Goal: Transaction & Acquisition: Purchase product/service

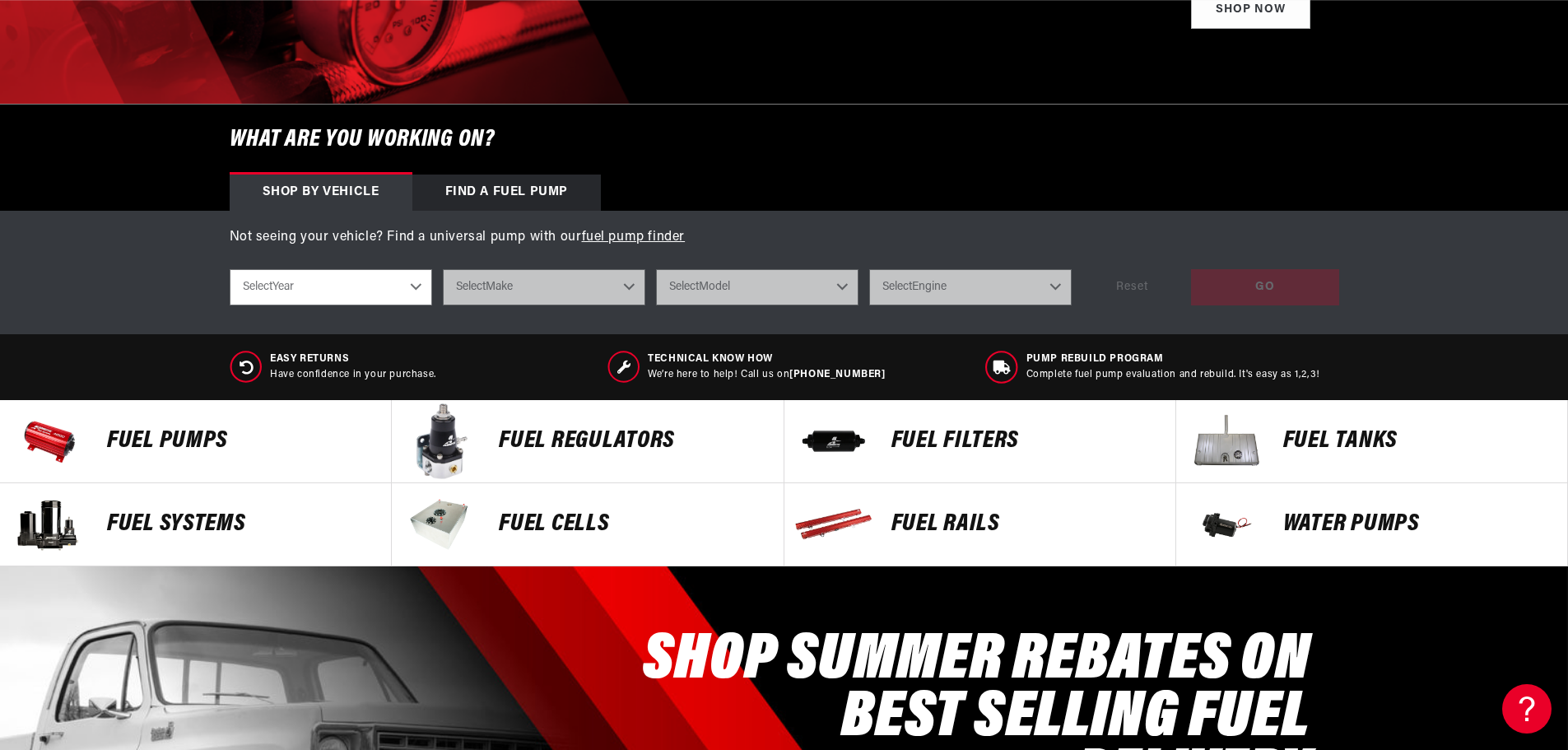
scroll to position [0, 3131]
click at [161, 436] on p "Fuel Pumps" at bounding box center [240, 441] width 267 height 24
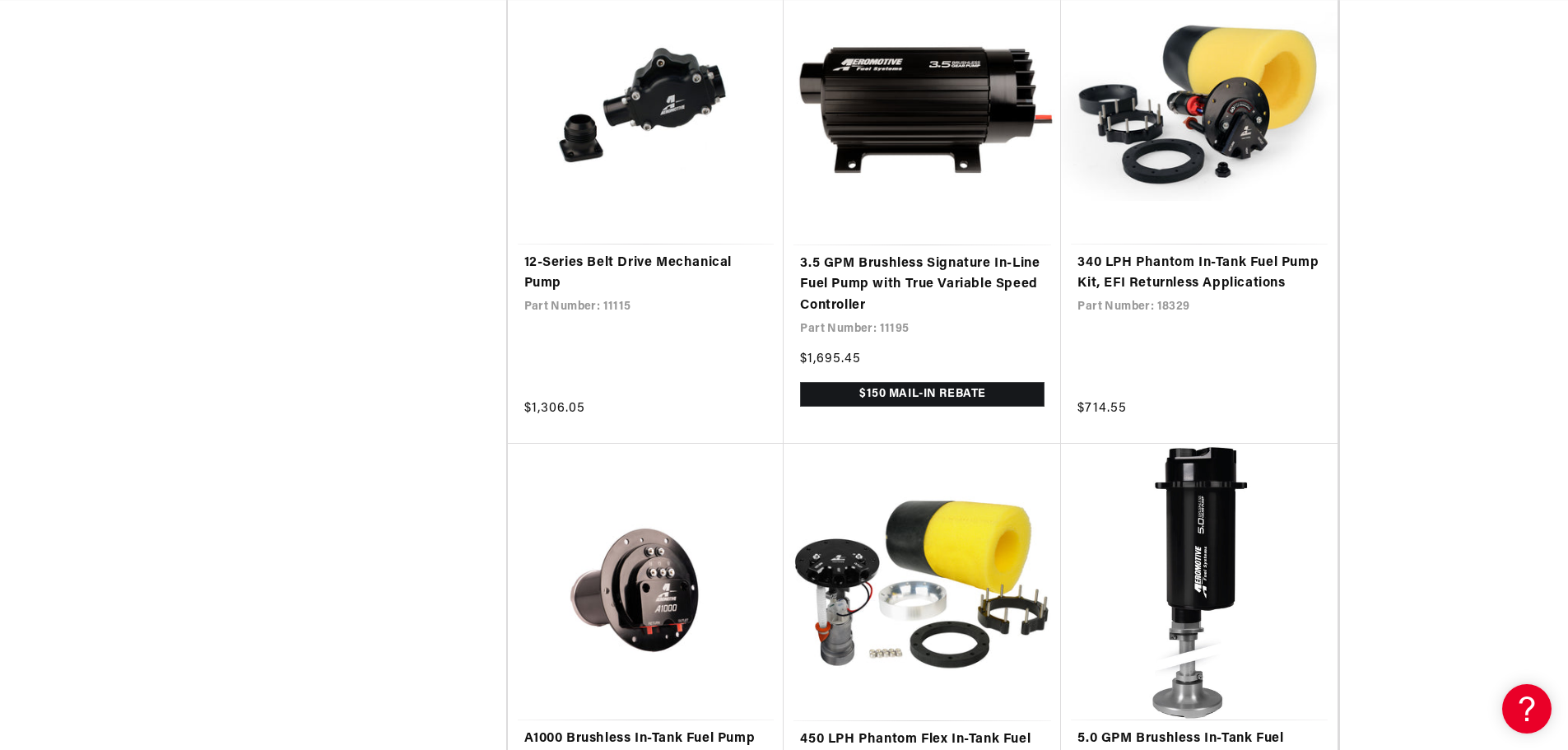
scroll to position [3130, 0]
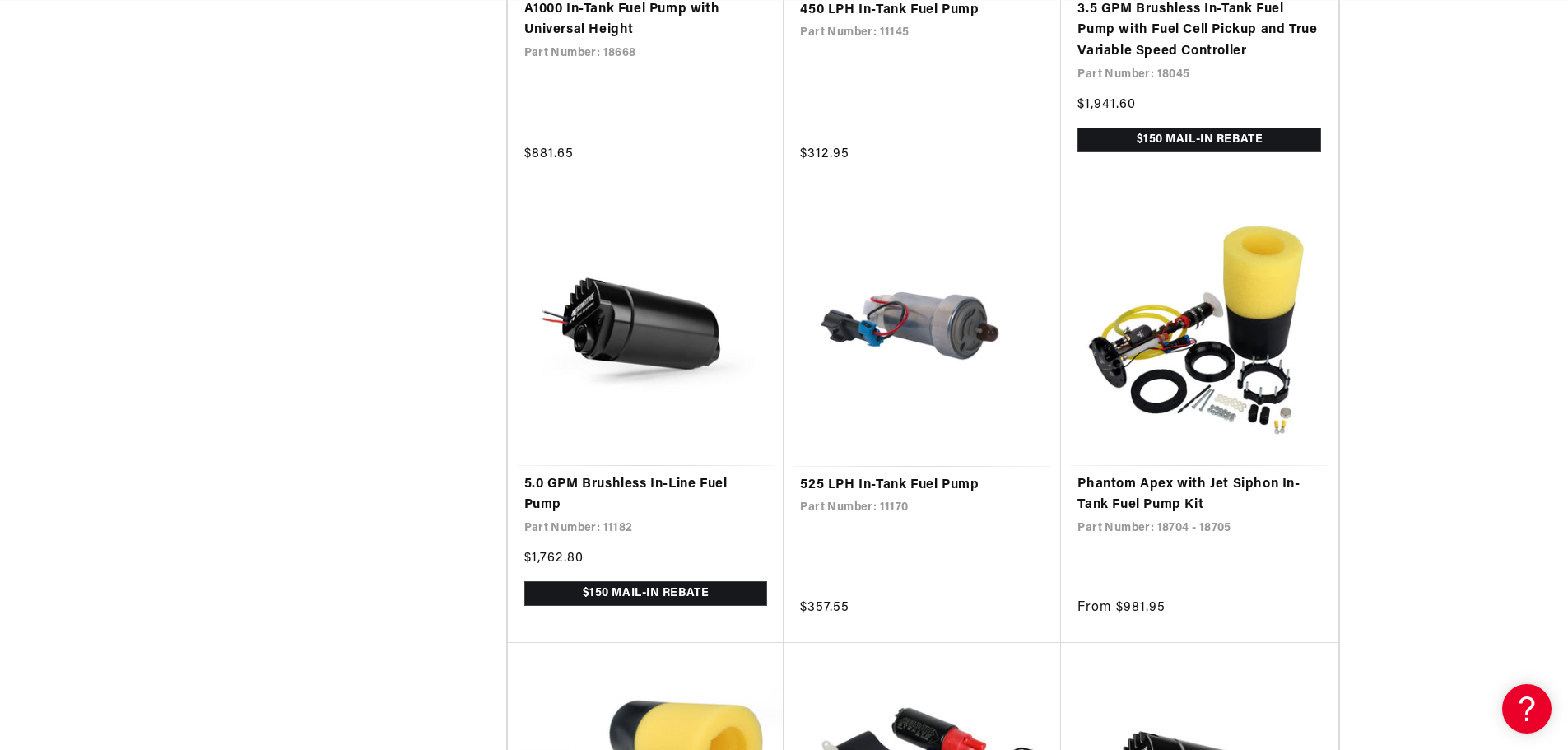
scroll to position [5918, 0]
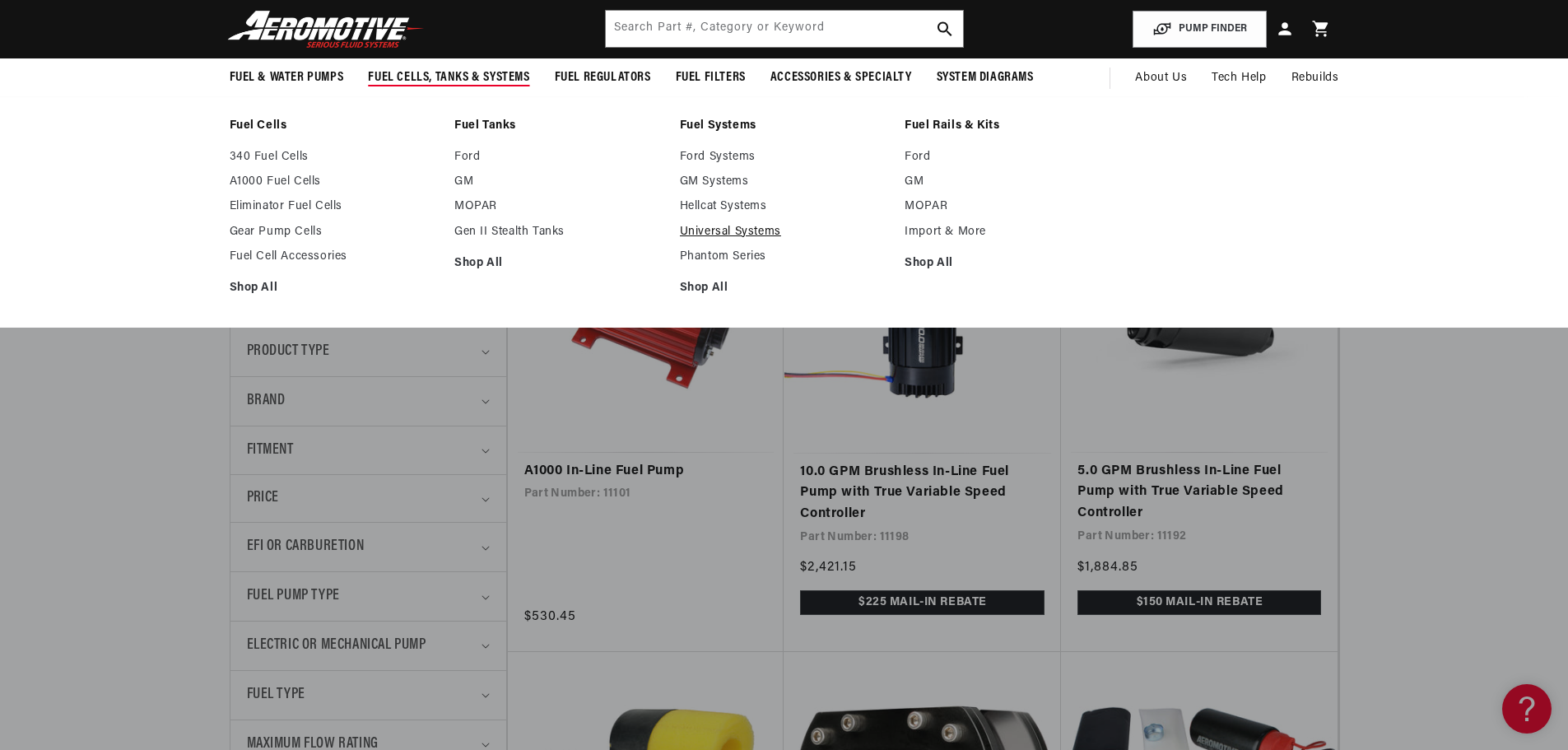
click at [737, 228] on link "Universal Systems" at bounding box center [784, 232] width 209 height 14
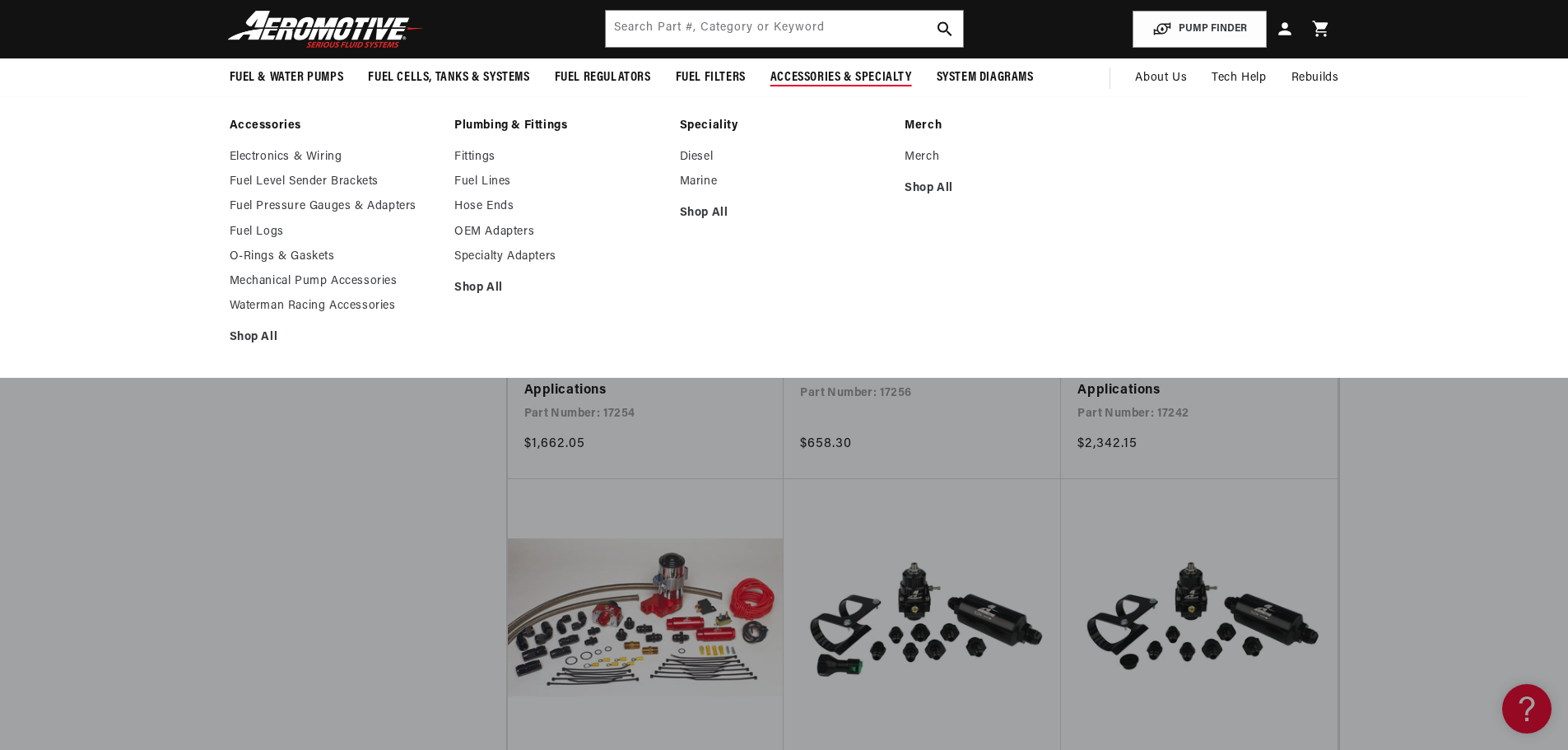
scroll to position [0, 6]
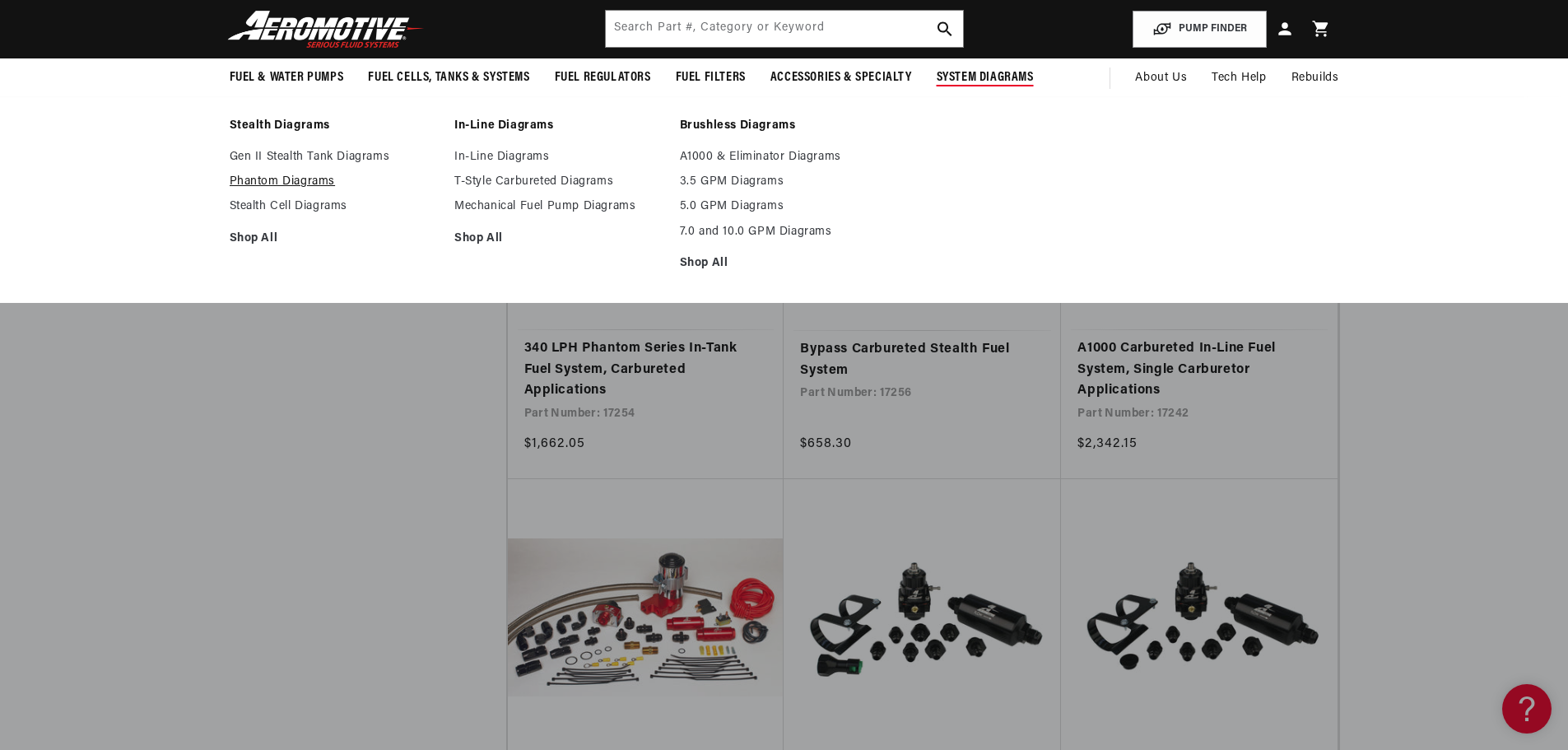
click at [300, 179] on link "Phantom Diagrams" at bounding box center [334, 182] width 209 height 14
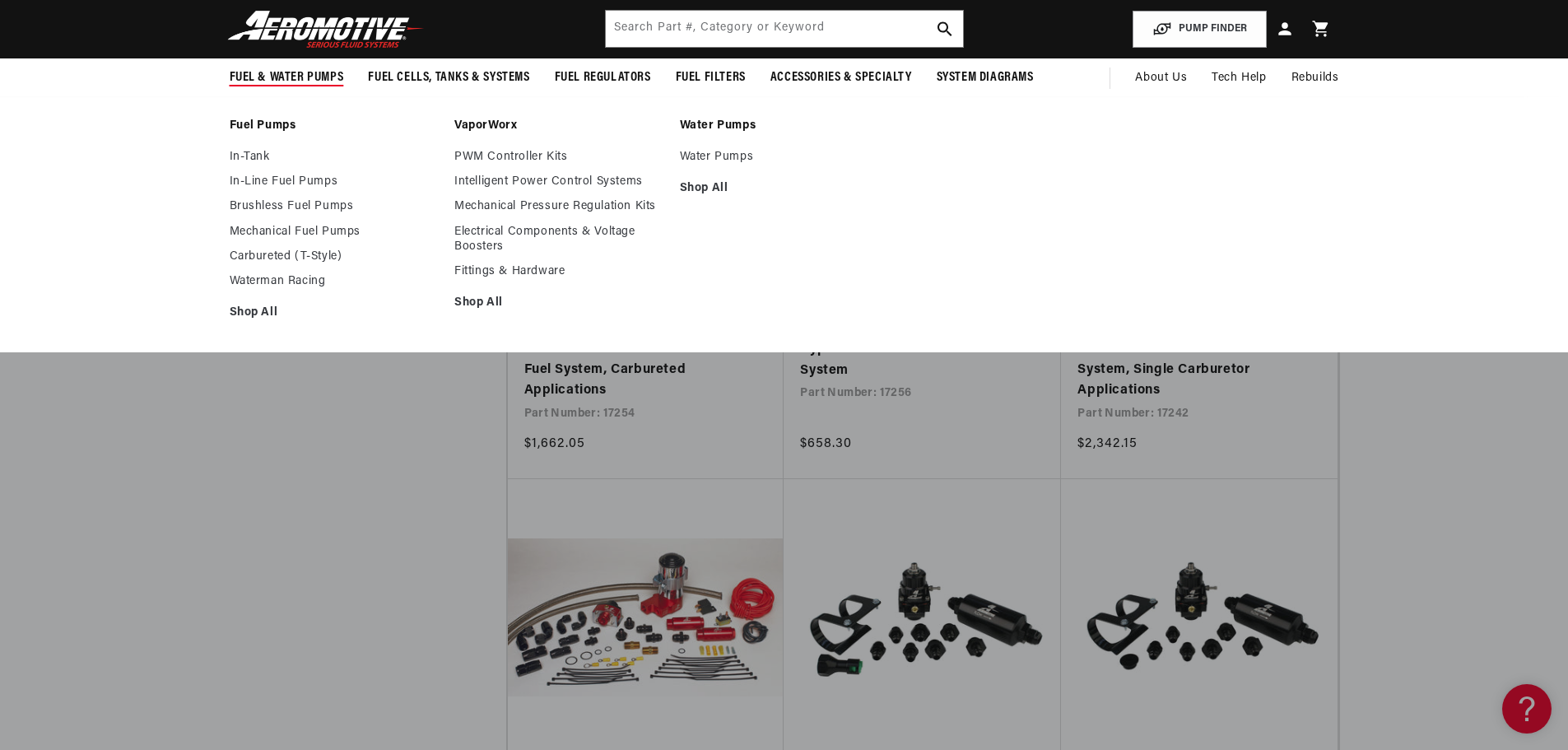
scroll to position [0, 2088]
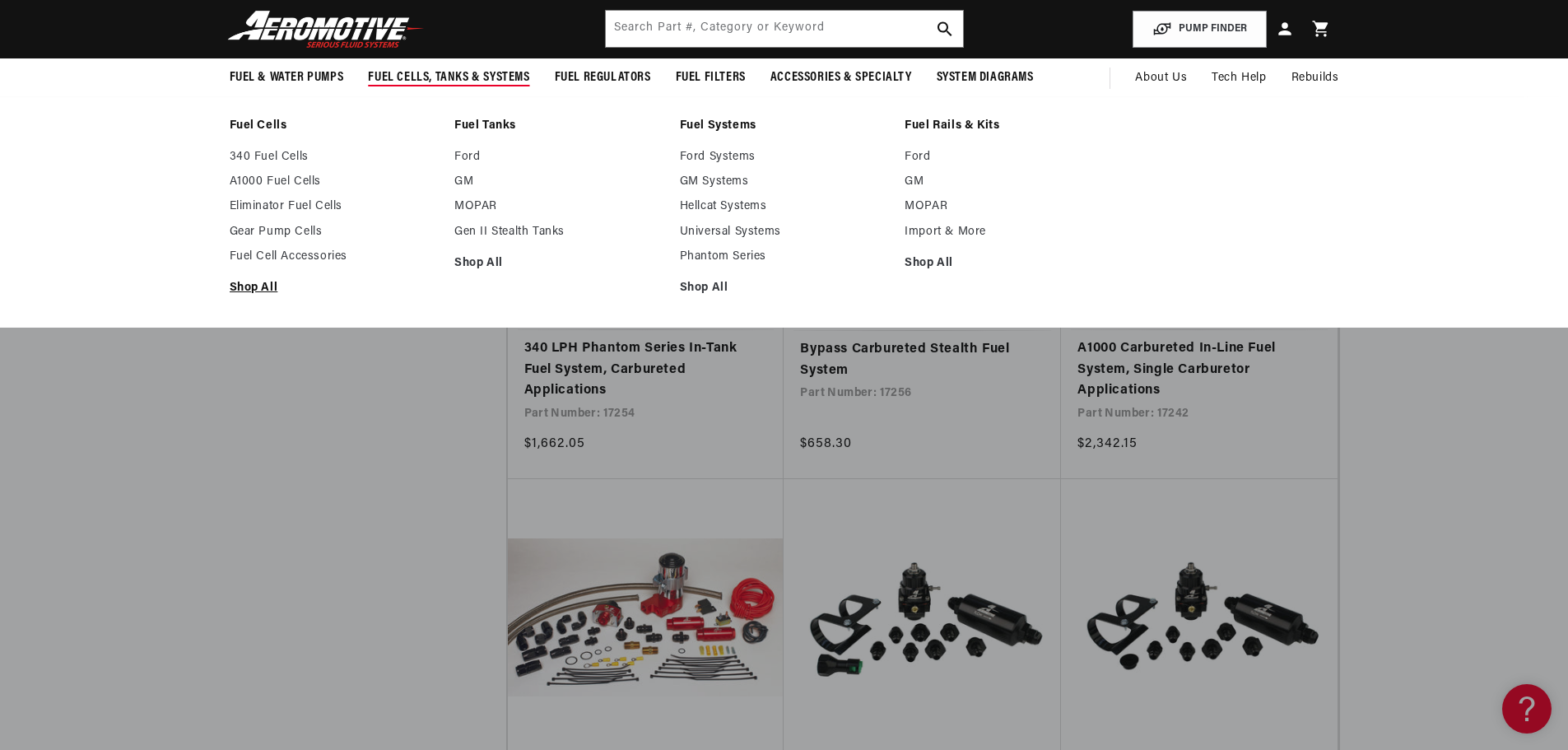
click at [263, 285] on link "Shop All" at bounding box center [334, 288] width 209 height 14
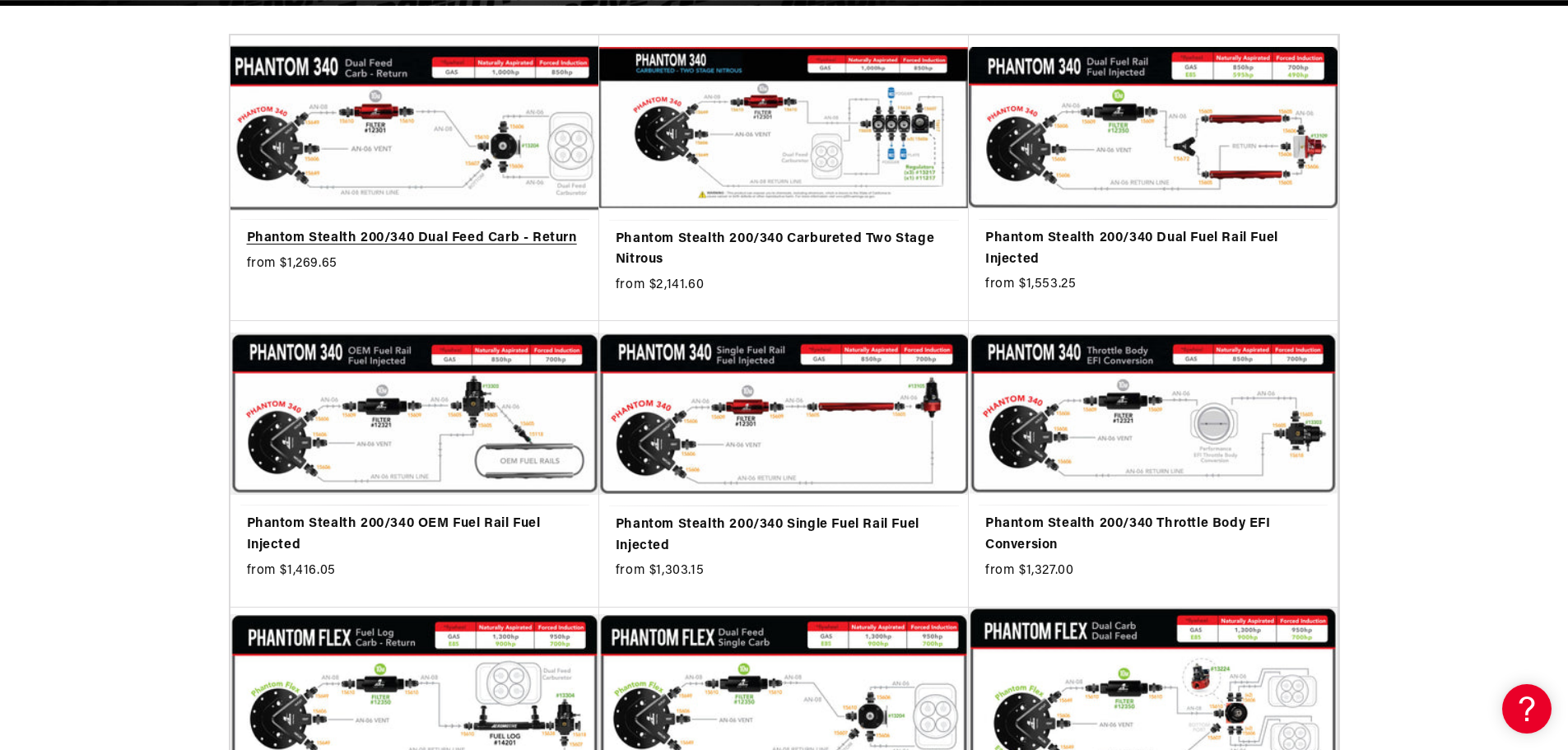
scroll to position [0, 2088]
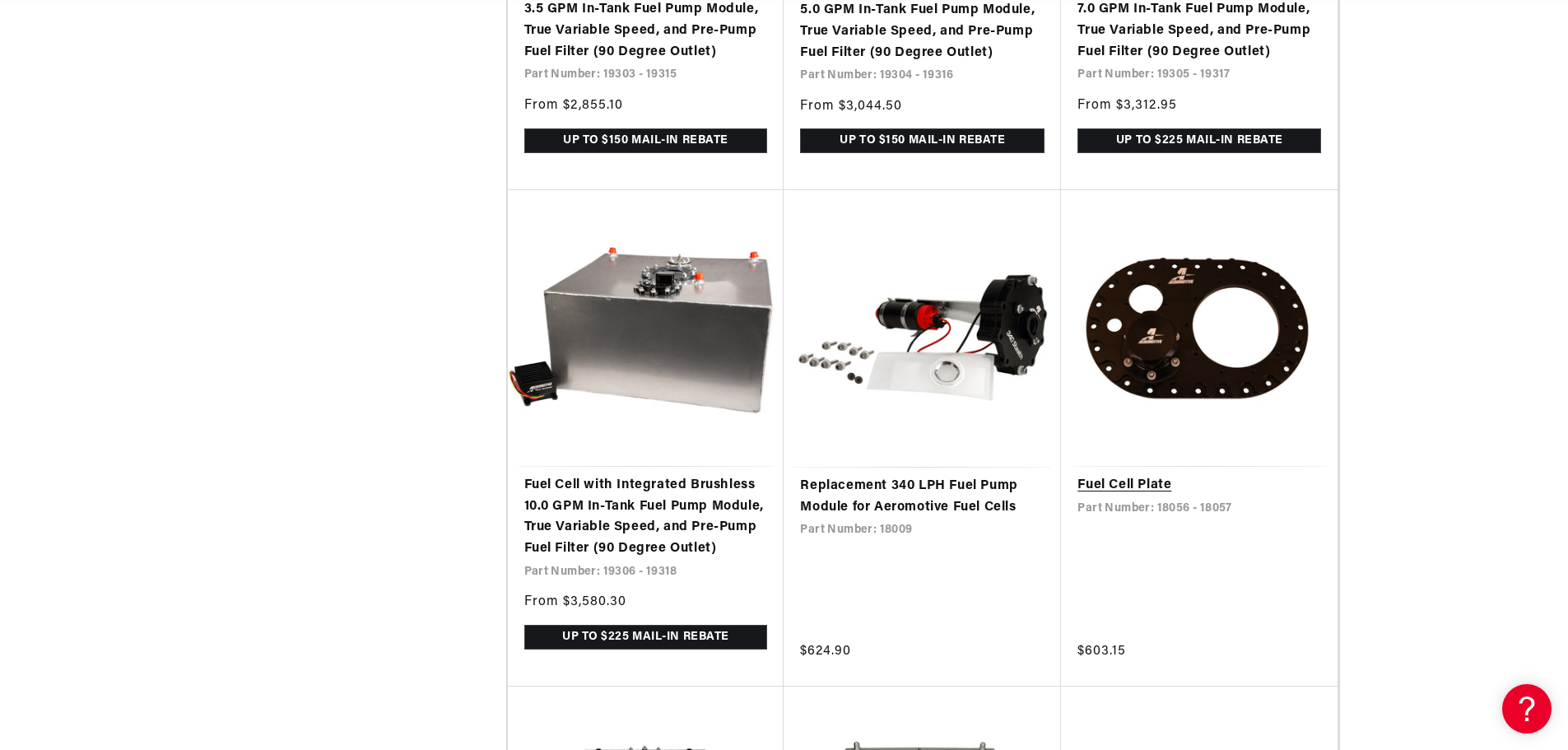
scroll to position [0, 3131]
click at [1133, 479] on link "Fuel Cell Plate" at bounding box center [1199, 486] width 244 height 22
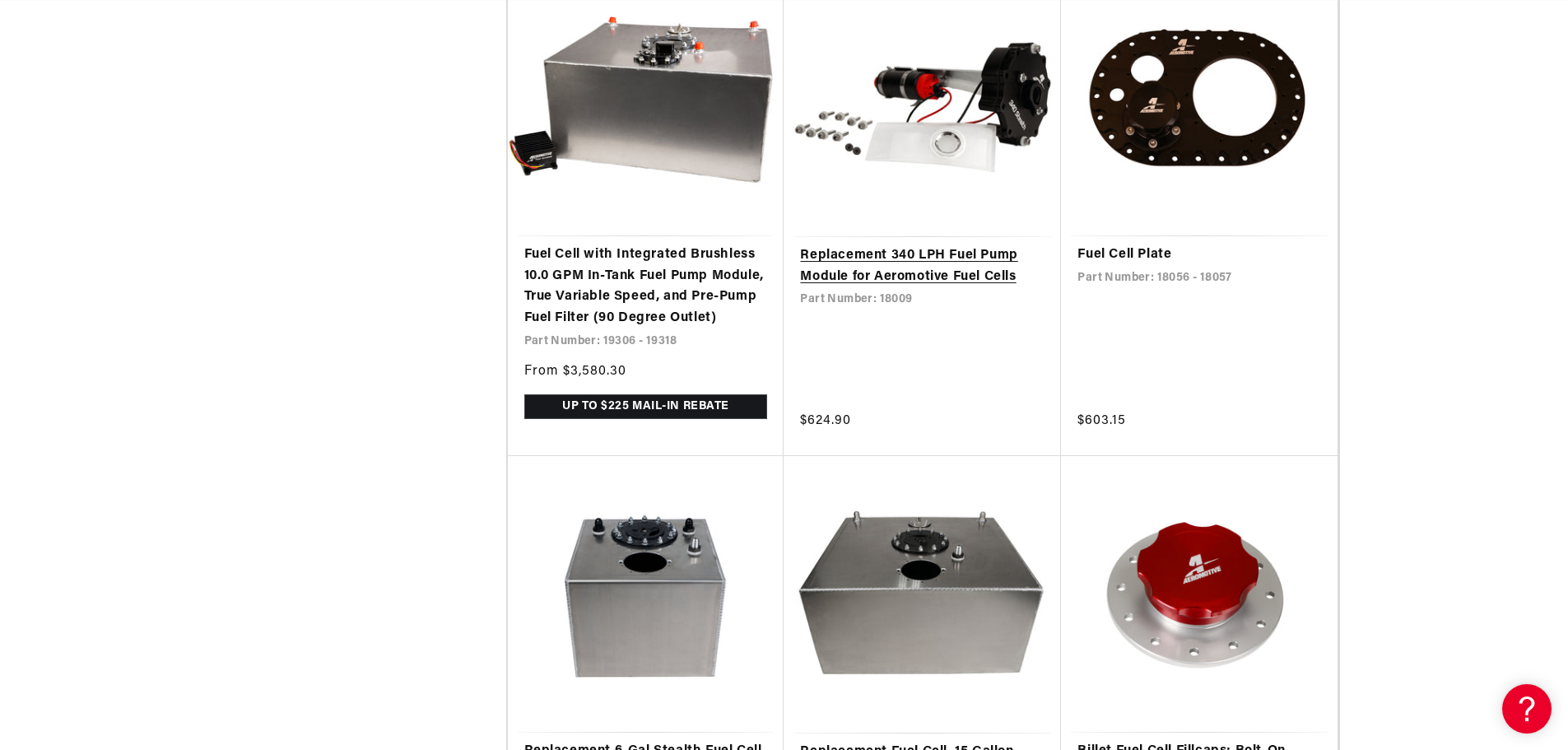
scroll to position [3623, 0]
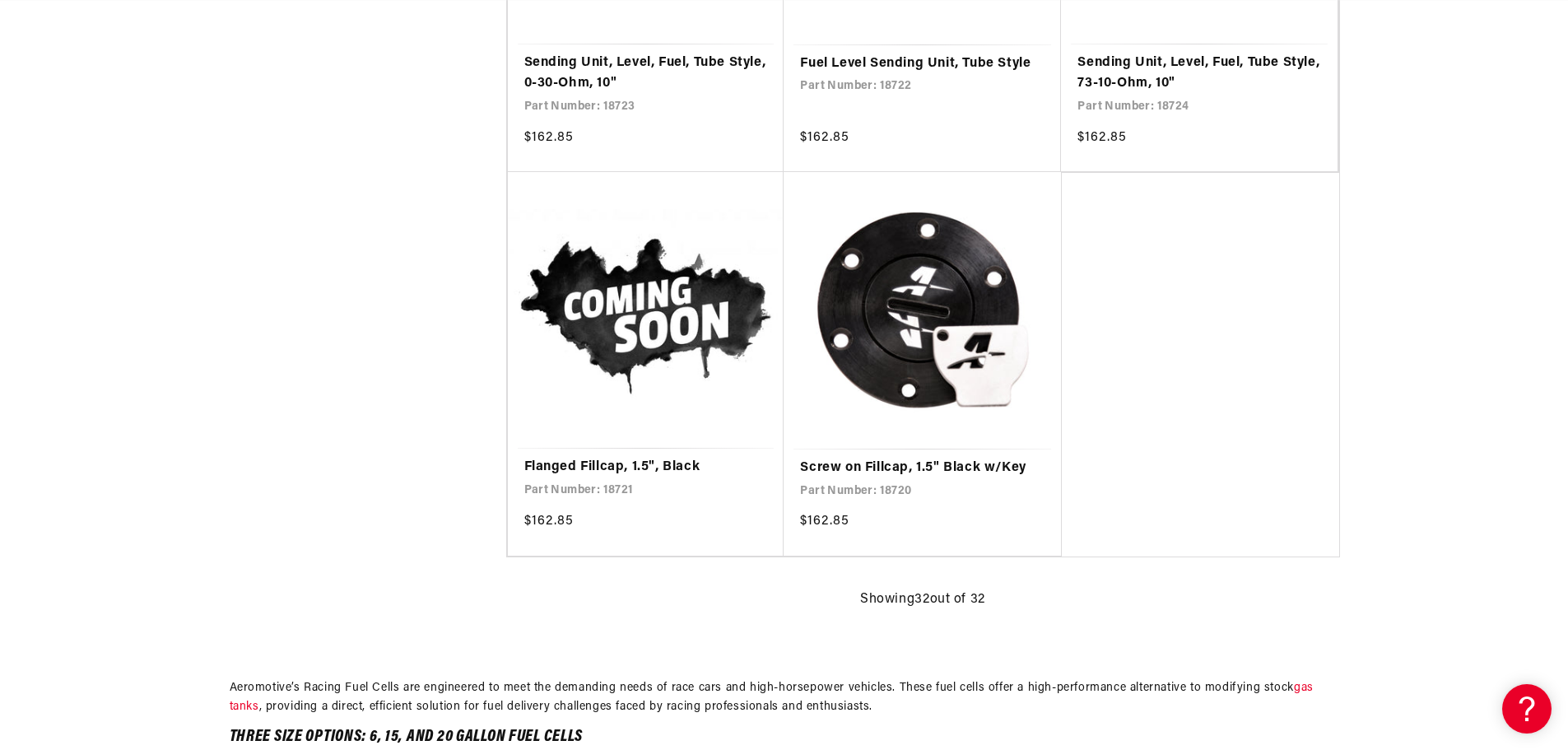
scroll to position [0, 1044]
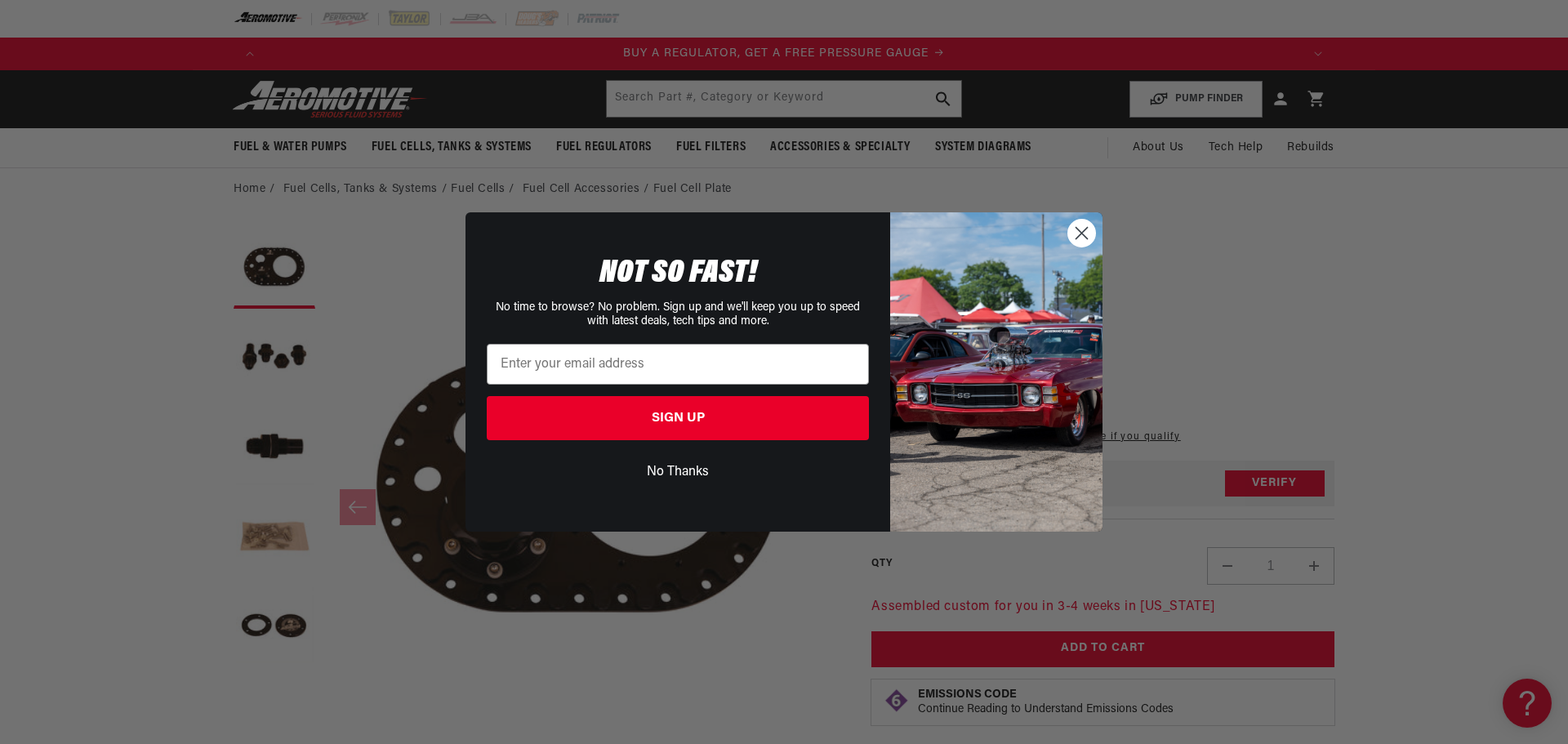
click at [1079, 235] on circle "Close dialog" at bounding box center [1081, 234] width 27 height 27
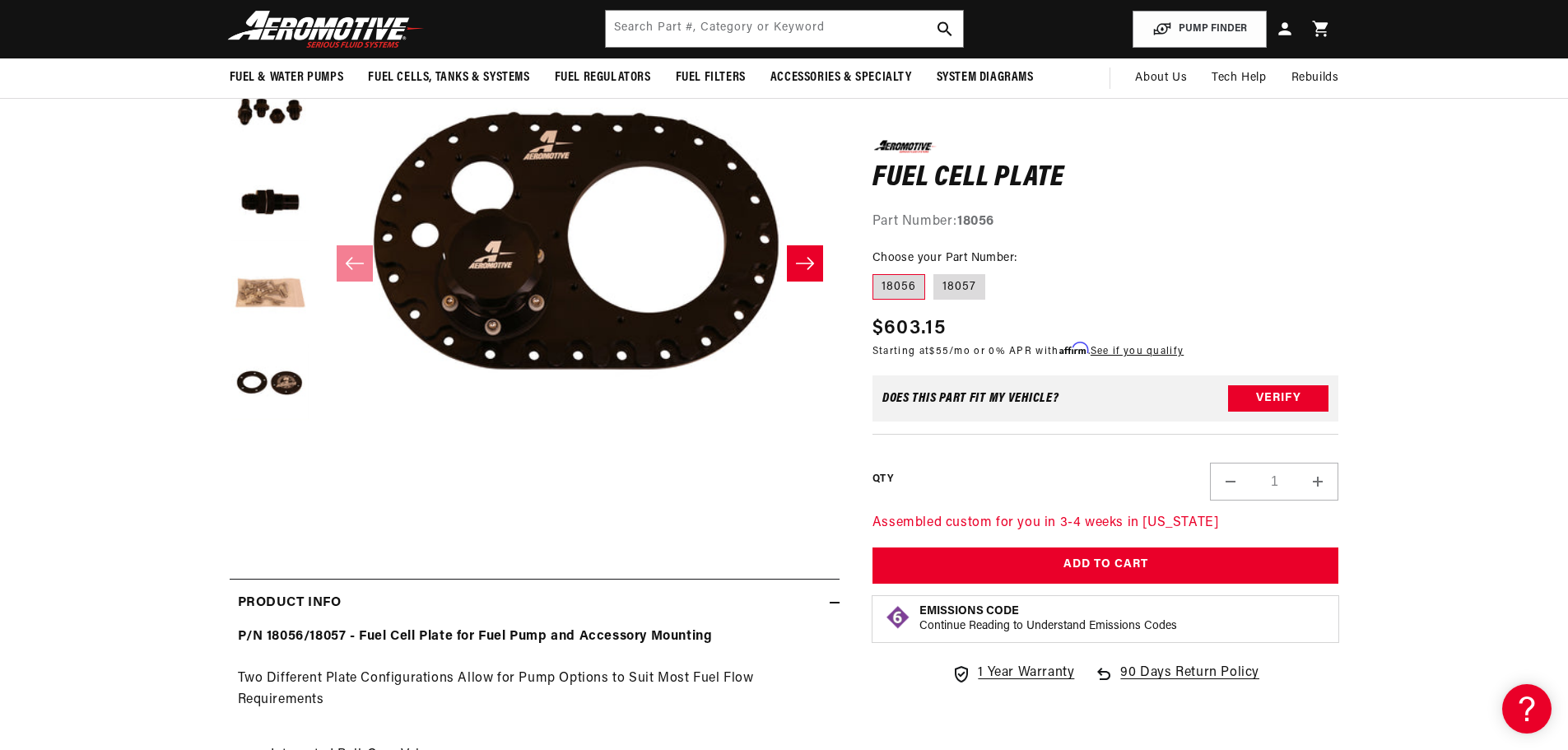
scroll to position [247, 0]
click at [968, 288] on label "18057" at bounding box center [959, 286] width 52 height 26
click at [934, 271] on input "18057" at bounding box center [933, 270] width 1 height 1
radio input "true"
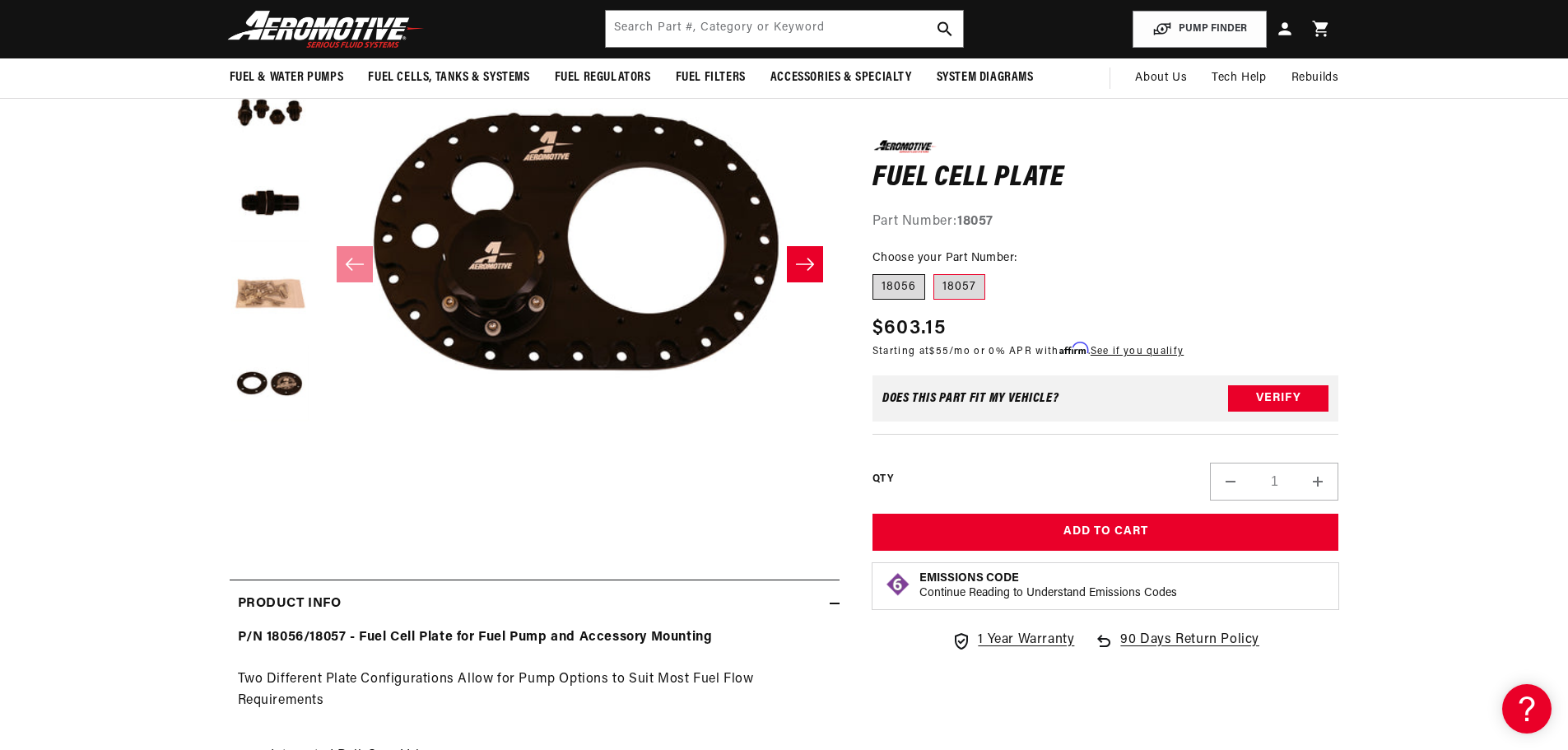
click at [893, 284] on label "18056" at bounding box center [899, 286] width 53 height 26
click at [877, 271] on input "18056" at bounding box center [876, 270] width 1 height 1
radio input "true"
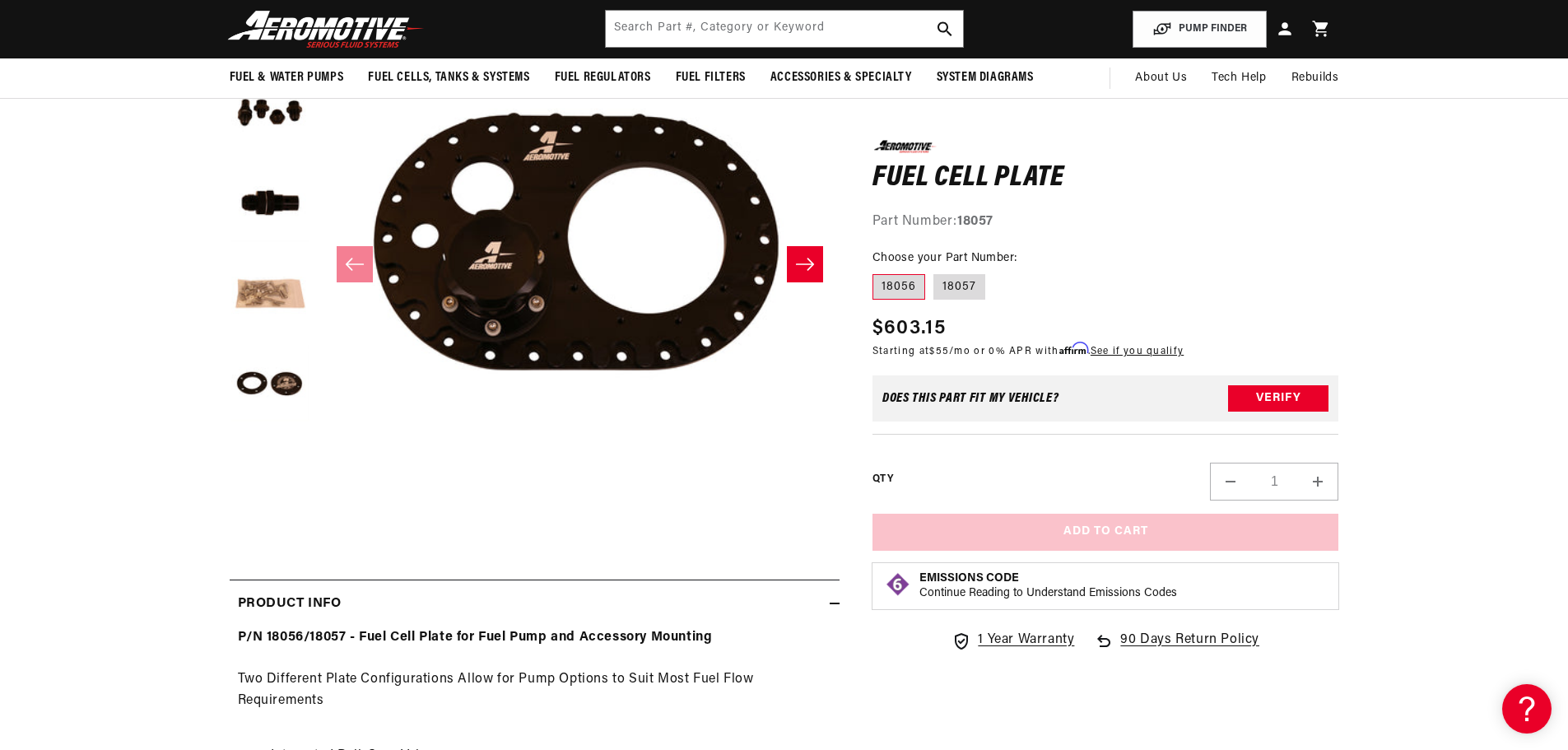
scroll to position [0, 2088]
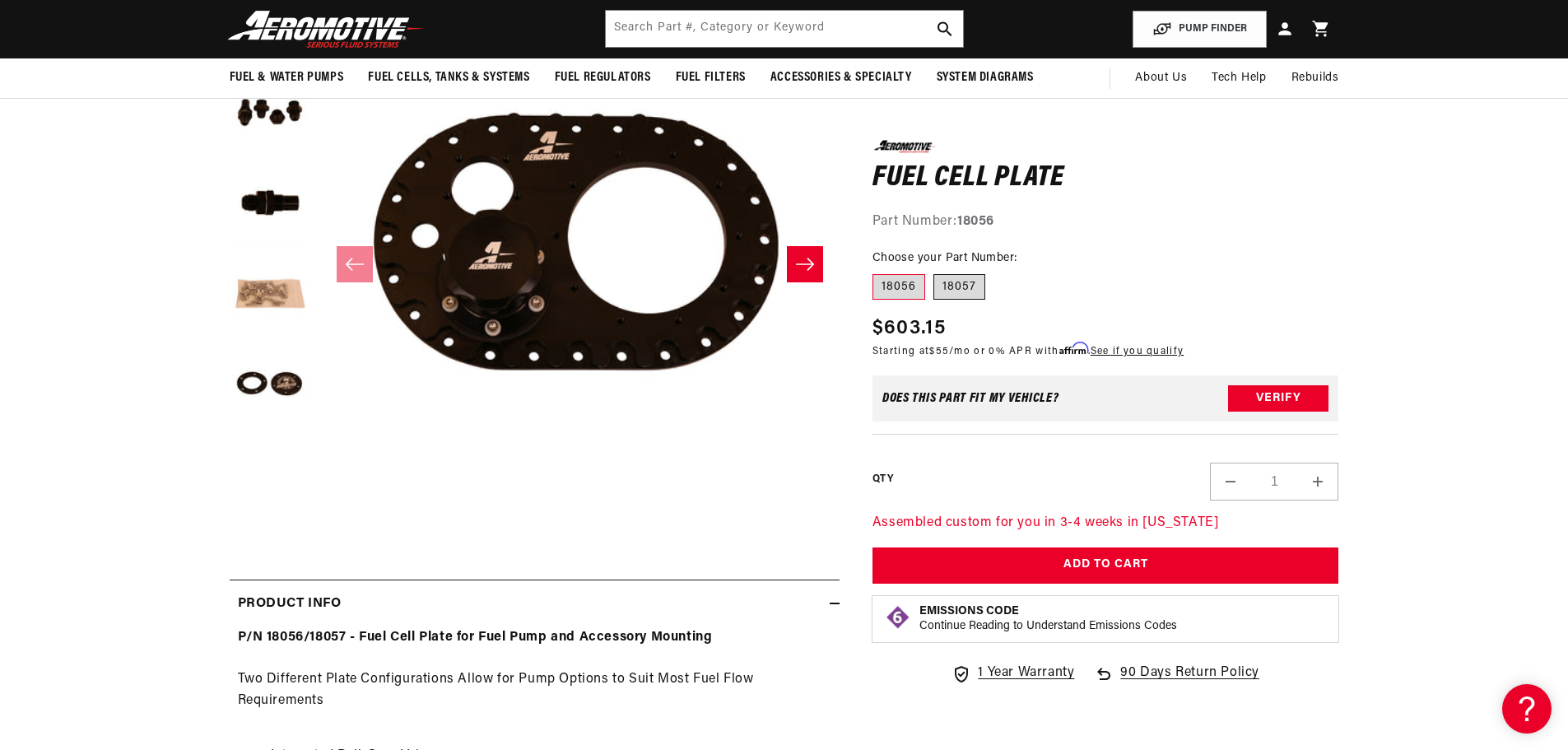
click at [945, 289] on label "18057" at bounding box center [959, 286] width 52 height 26
click at [934, 271] on input "18057" at bounding box center [933, 270] width 1 height 1
radio input "true"
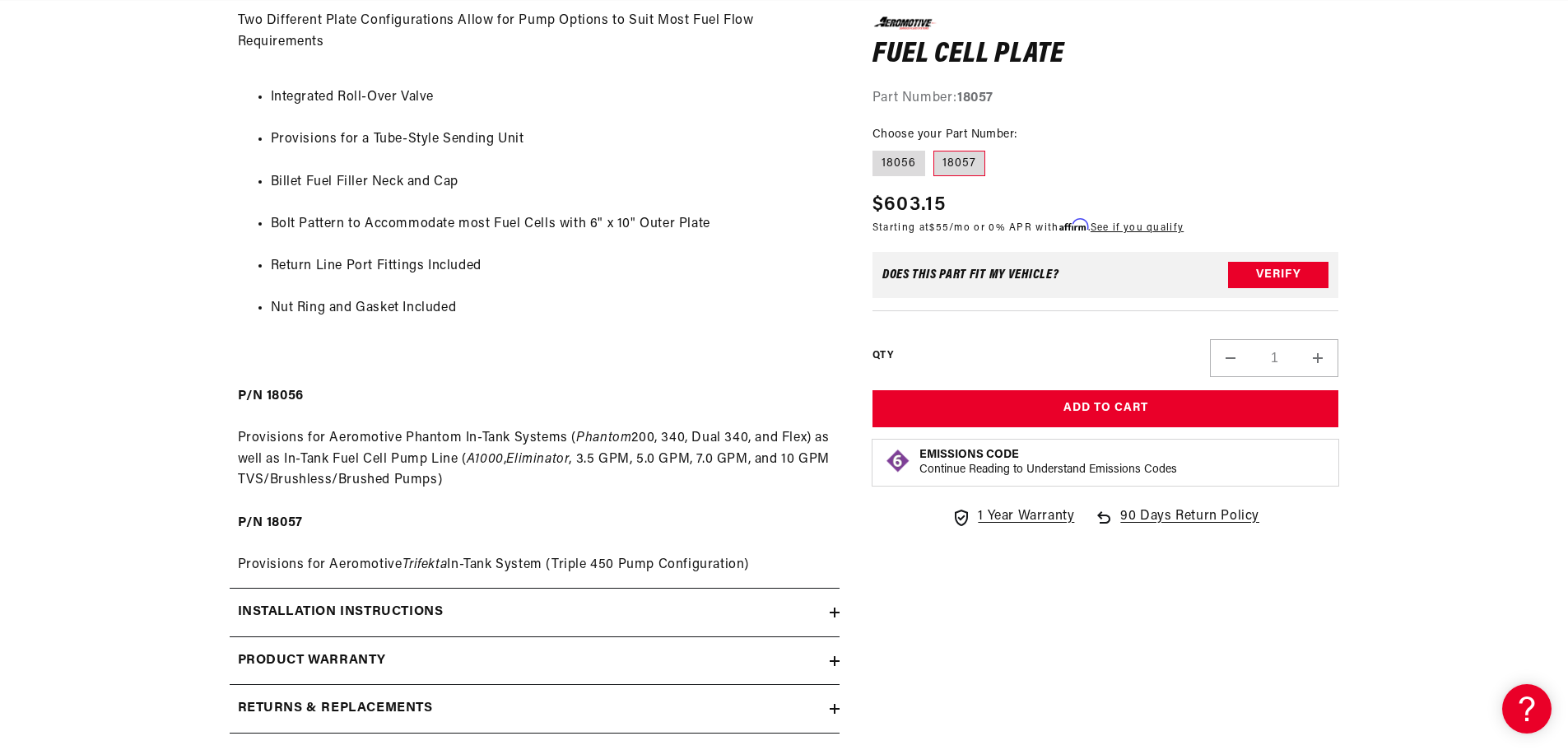
scroll to position [0, 1044]
